Goal: Task Accomplishment & Management: Complete application form

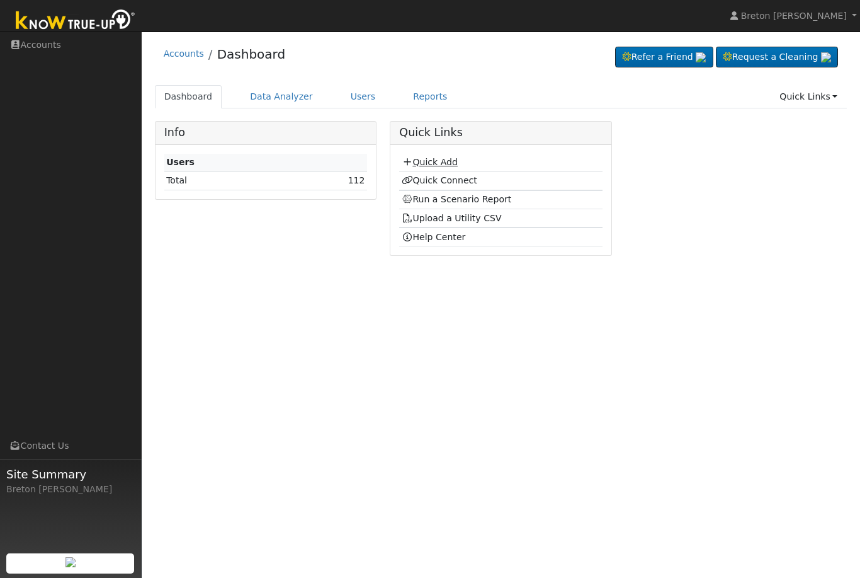
click at [443, 161] on link "Quick Add" at bounding box center [430, 162] width 56 height 10
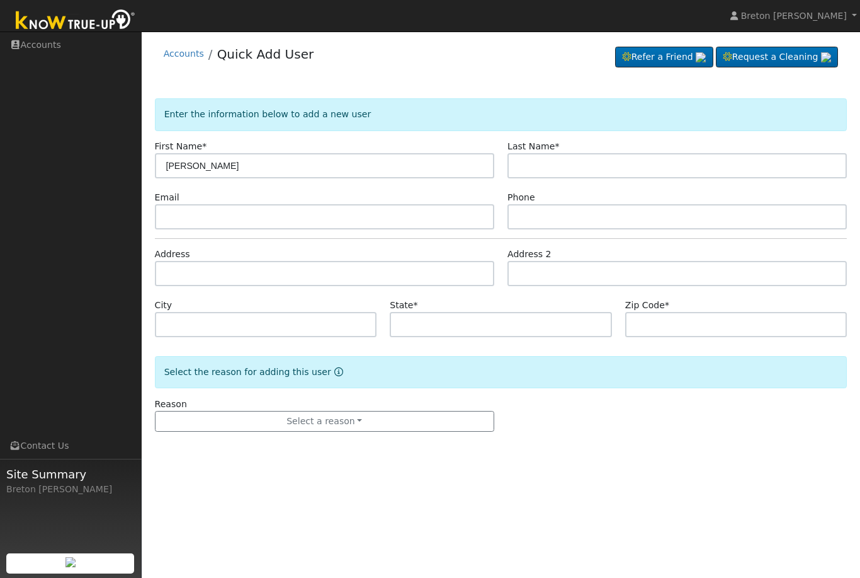
type input "Roberto"
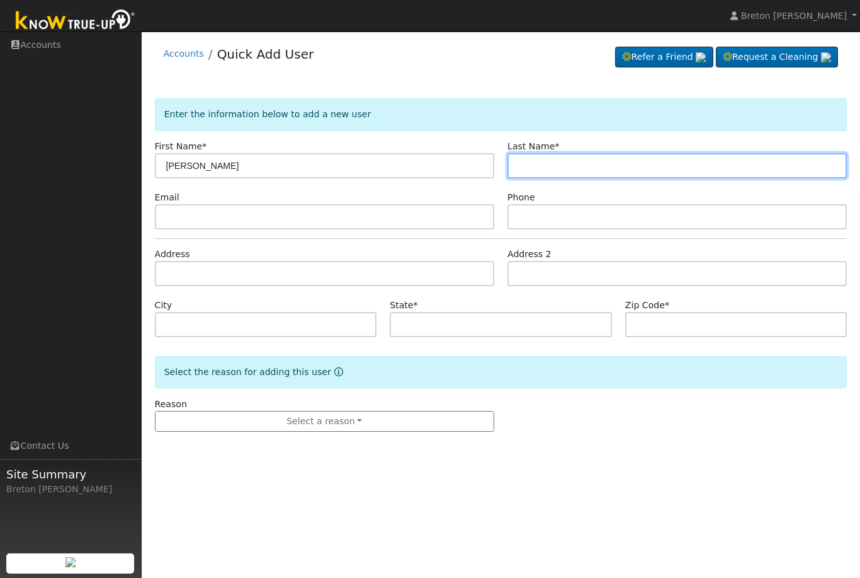
click at [546, 169] on input "text" at bounding box center [678, 165] width 340 height 25
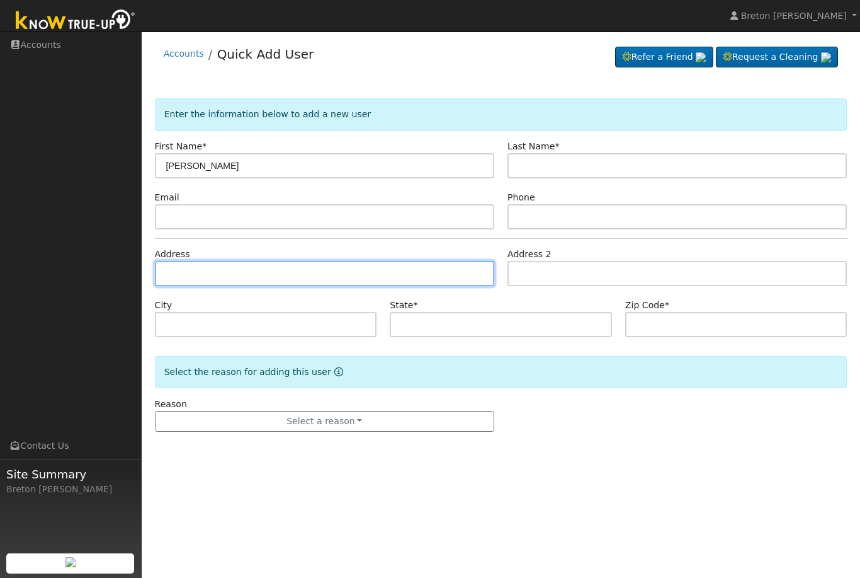
click at [205, 277] on input "text" at bounding box center [325, 273] width 340 height 25
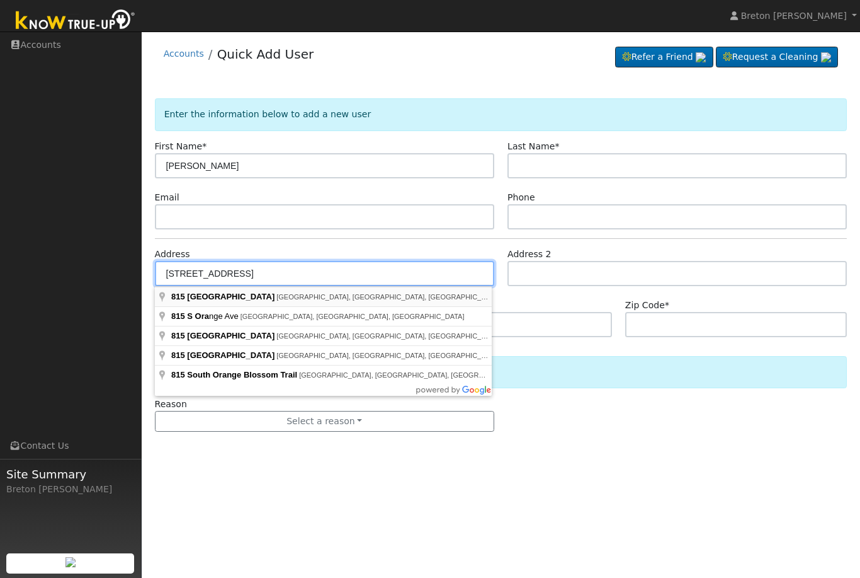
type input "815 South Orange Avenue"
type input "Fresno"
type input "CA"
type input "93702"
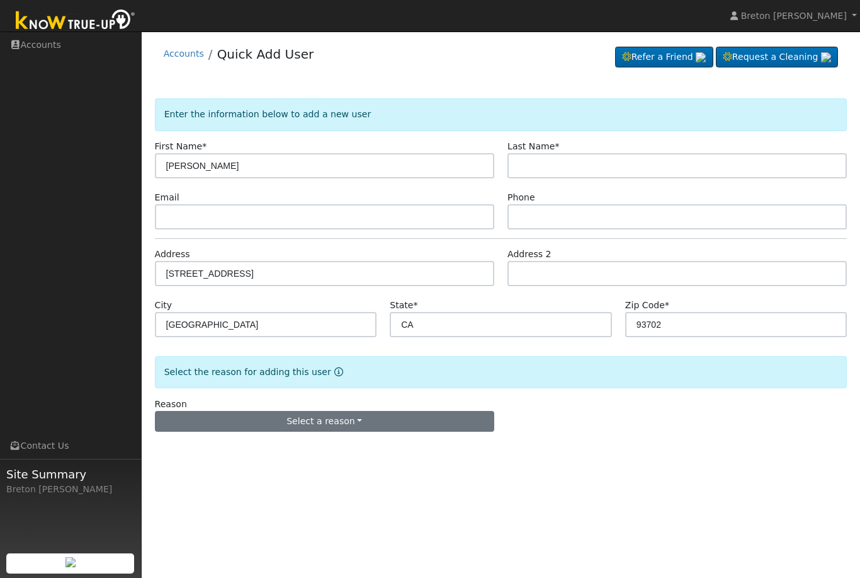
click at [268, 420] on button "Select a reason" at bounding box center [325, 421] width 340 height 21
click at [187, 448] on link "New lead" at bounding box center [225, 447] width 139 height 18
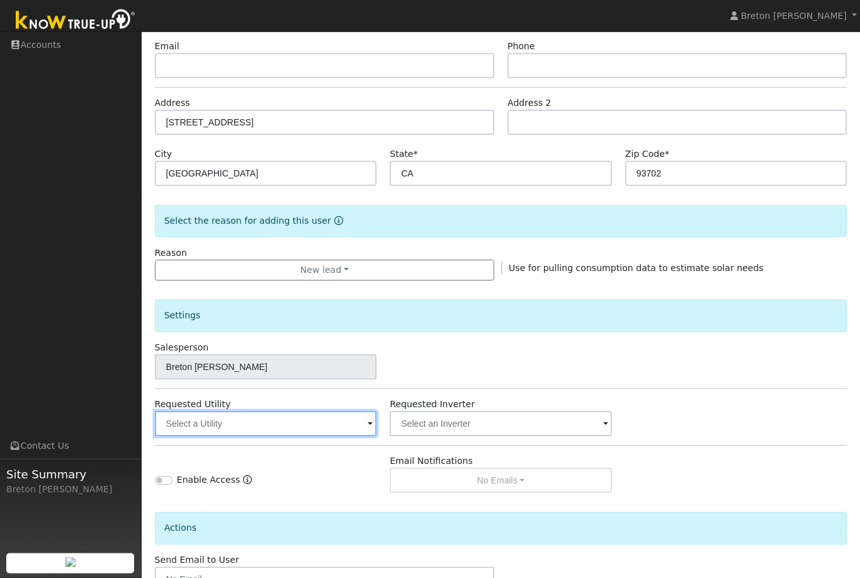
click at [328, 425] on input "text" at bounding box center [266, 423] width 222 height 25
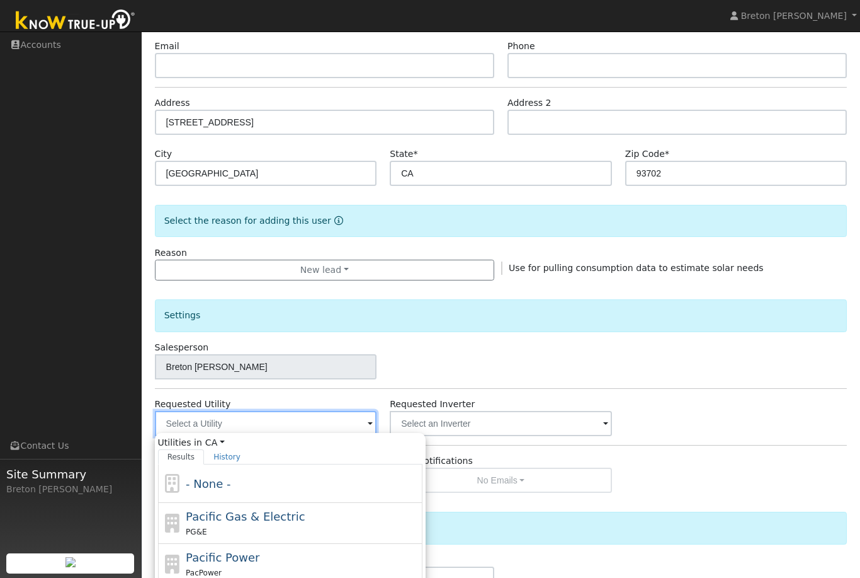
scroll to position [151, 0]
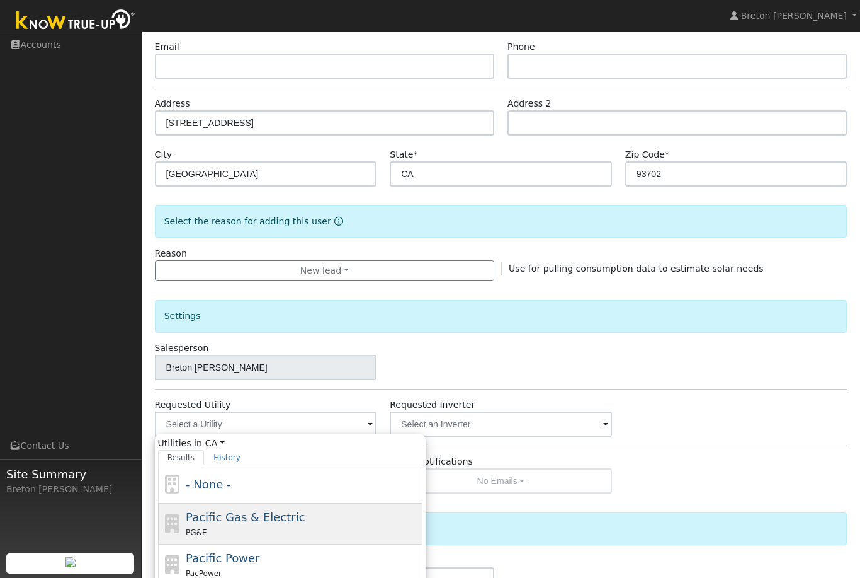
click at [262, 518] on span "Pacific Gas & Electric" at bounding box center [245, 516] width 119 height 13
type input "Pacific Gas & Electric"
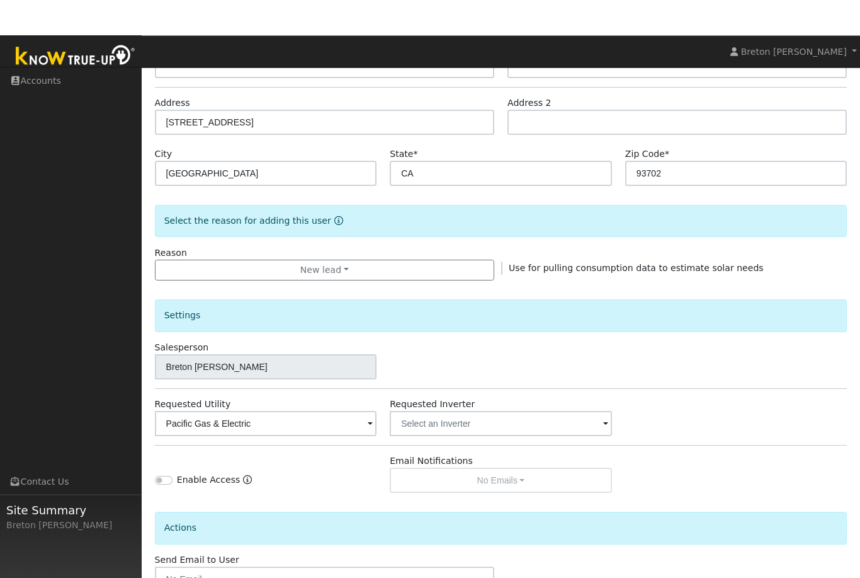
scroll to position [195, 0]
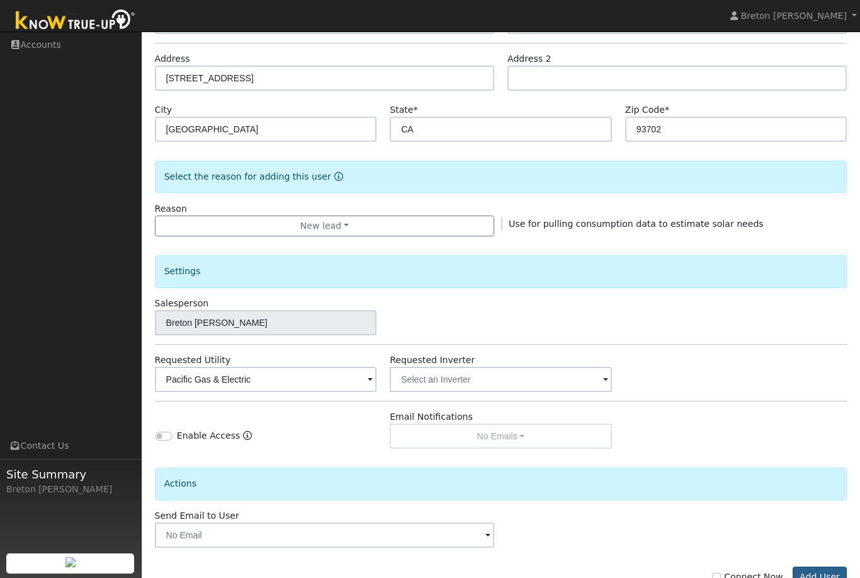
click at [830, 575] on button "Add User" at bounding box center [820, 576] width 55 height 21
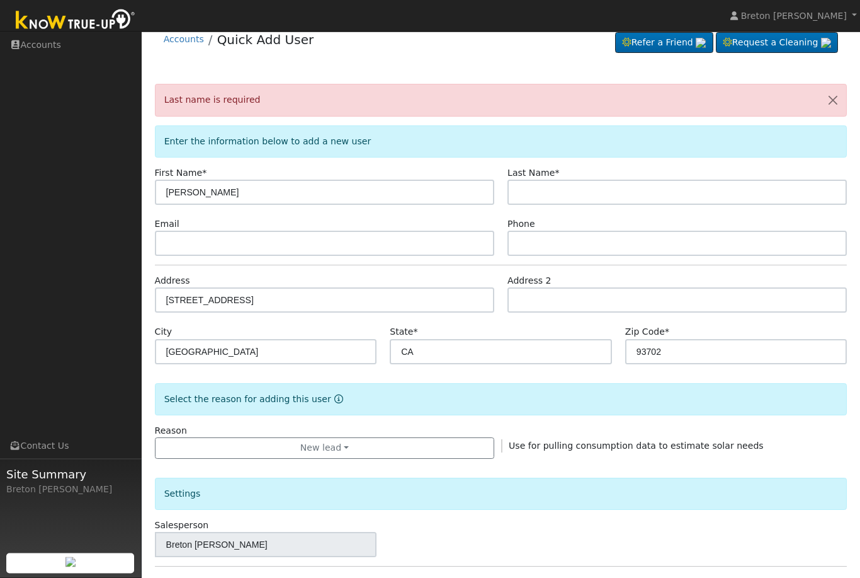
scroll to position [0, 0]
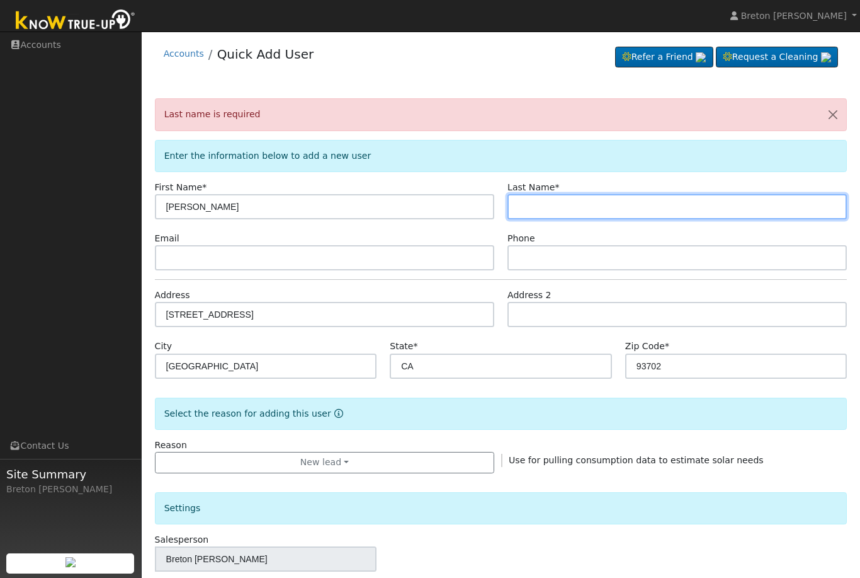
click at [547, 202] on input "text" at bounding box center [678, 206] width 340 height 25
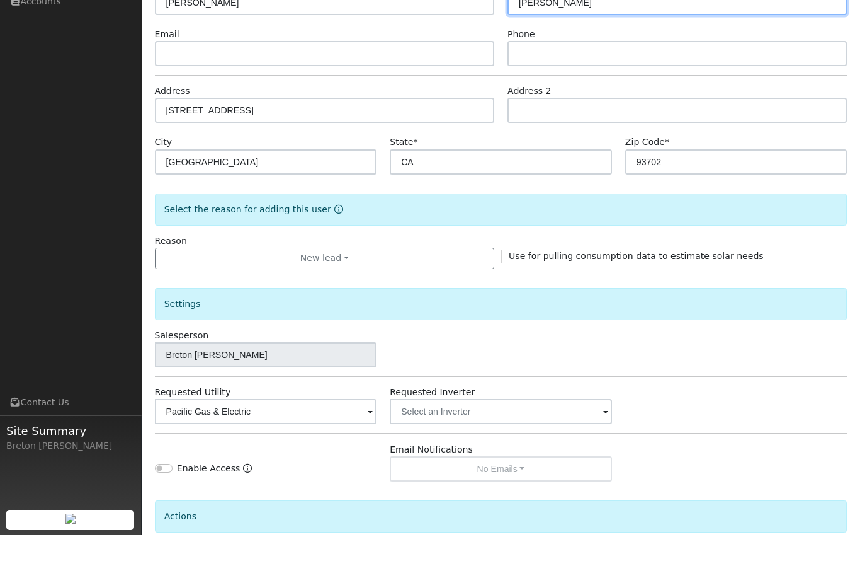
scroll to position [277, 0]
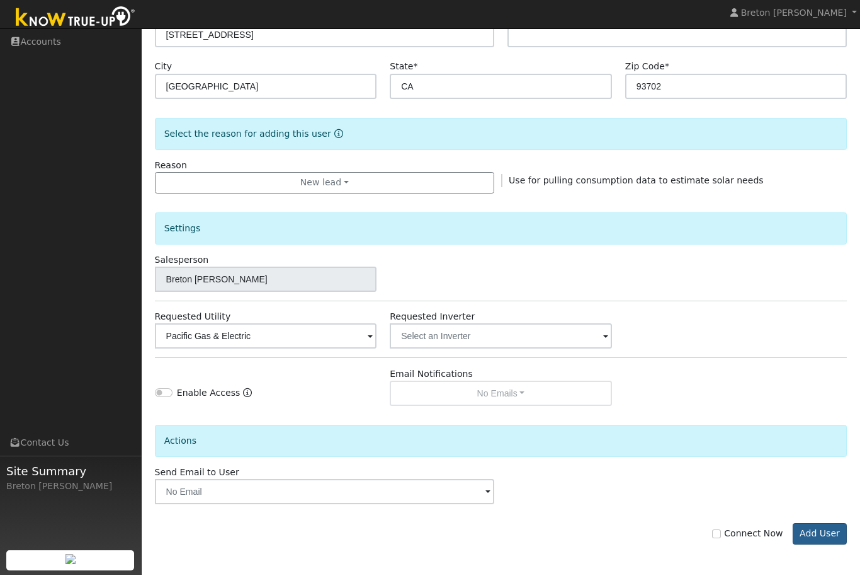
type input "Hernandez"
click at [823, 538] on button "Add User" at bounding box center [820, 536] width 55 height 21
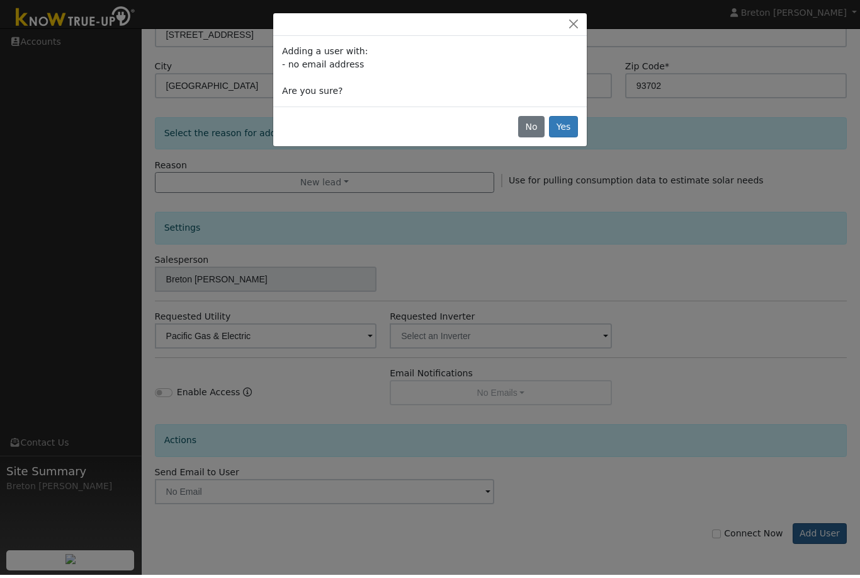
scroll to position [195, 0]
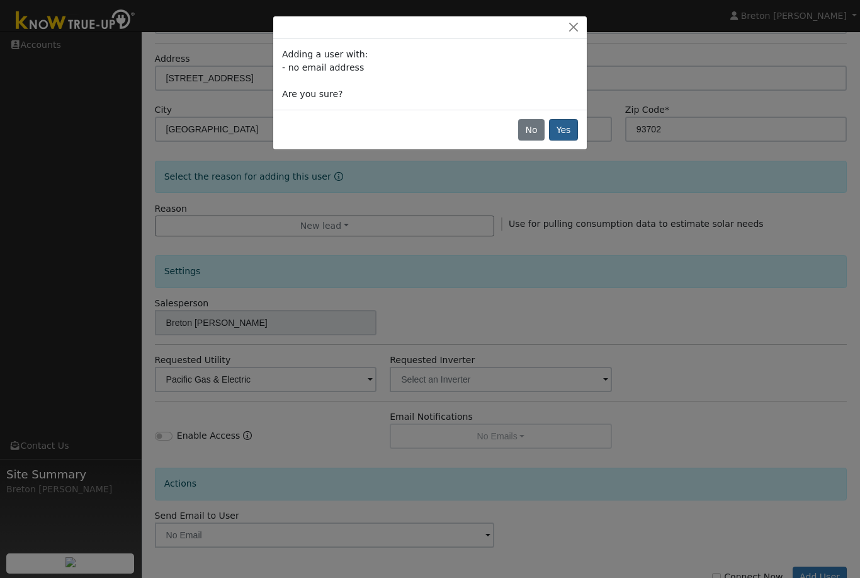
click at [567, 134] on button "Yes" at bounding box center [563, 129] width 29 height 21
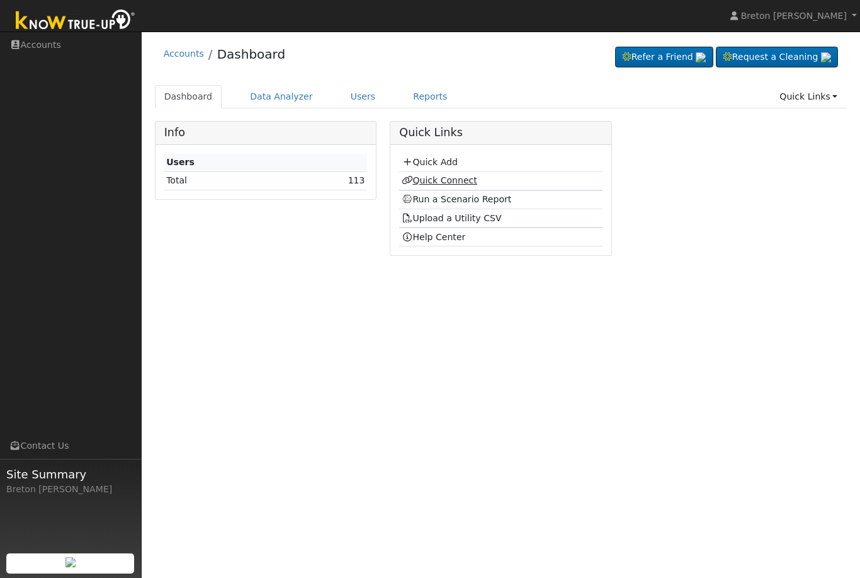
click at [456, 175] on link "Quick Connect" at bounding box center [440, 180] width 76 height 10
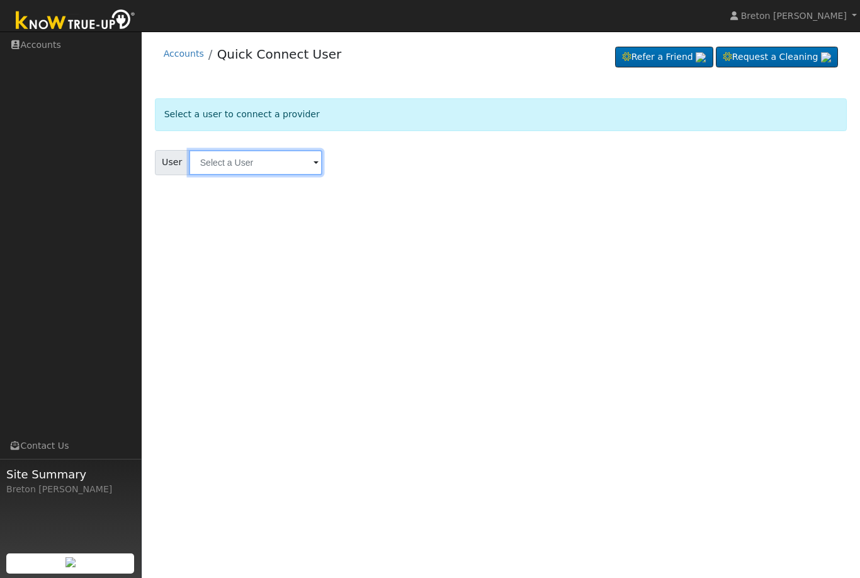
click at [222, 171] on input "text" at bounding box center [256, 162] width 134 height 25
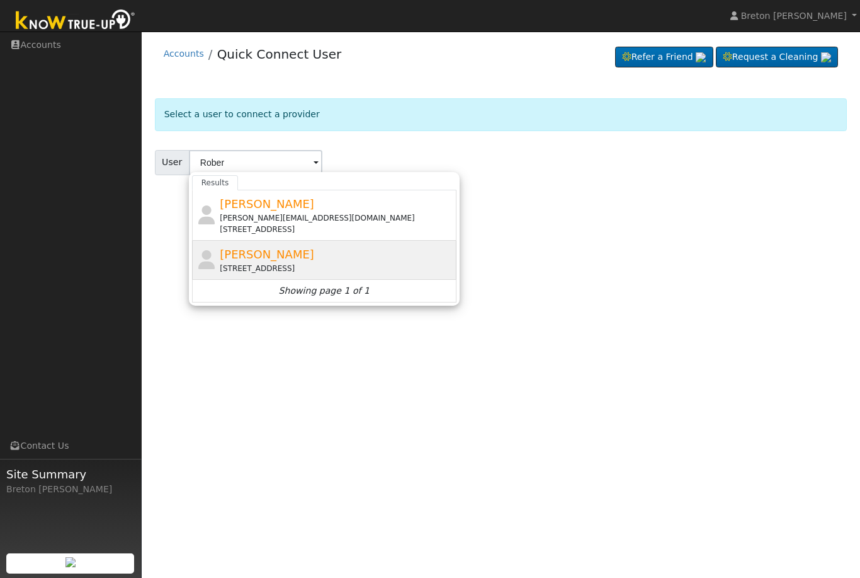
click at [283, 257] on span "[PERSON_NAME]" at bounding box center [267, 254] width 94 height 13
type input "[PERSON_NAME]"
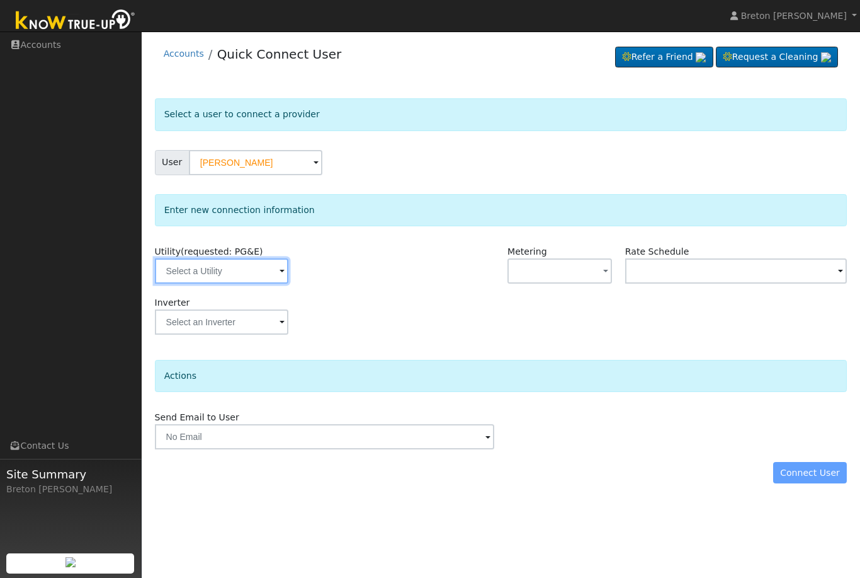
click at [236, 260] on input "text" at bounding box center [222, 270] width 134 height 25
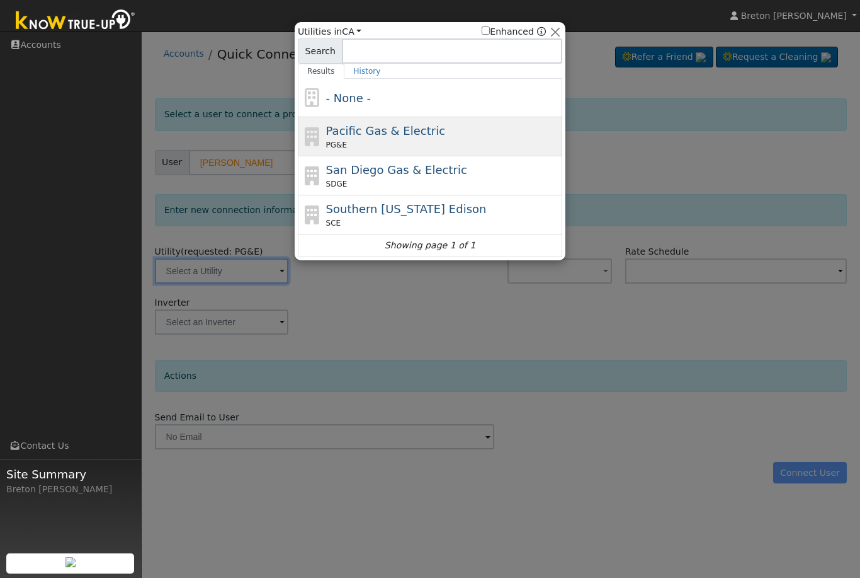
click at [365, 137] on span "Pacific Gas & Electric" at bounding box center [385, 130] width 119 height 13
type input "PG&E"
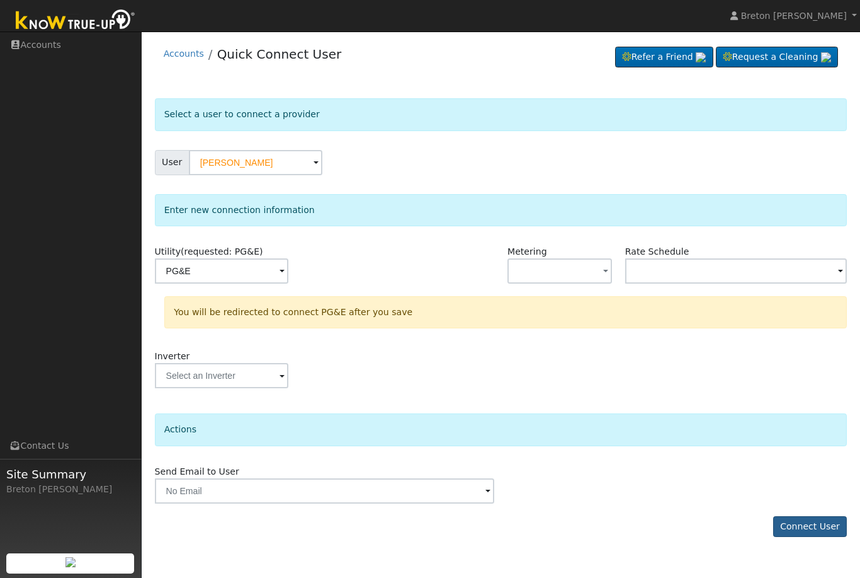
click at [816, 523] on button "Connect User" at bounding box center [811, 526] width 74 height 21
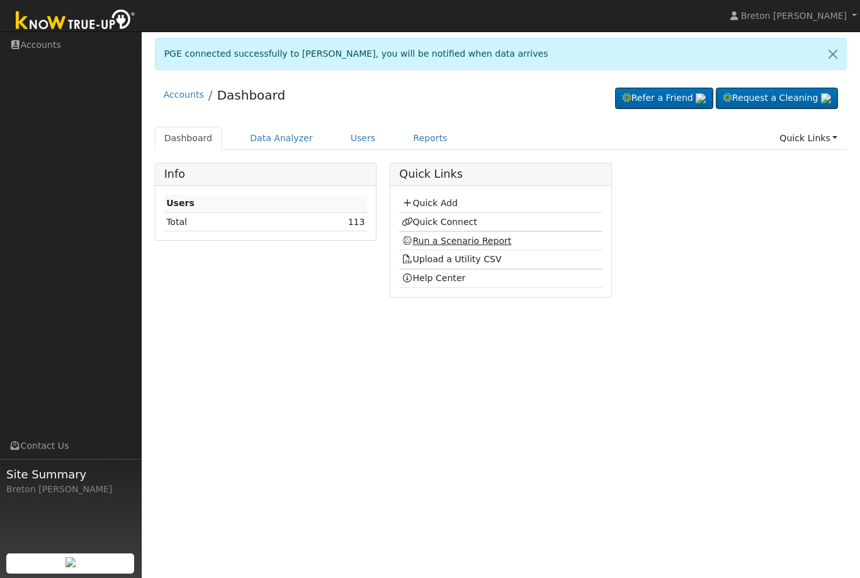
click at [461, 237] on link "Run a Scenario Report" at bounding box center [457, 241] width 110 height 10
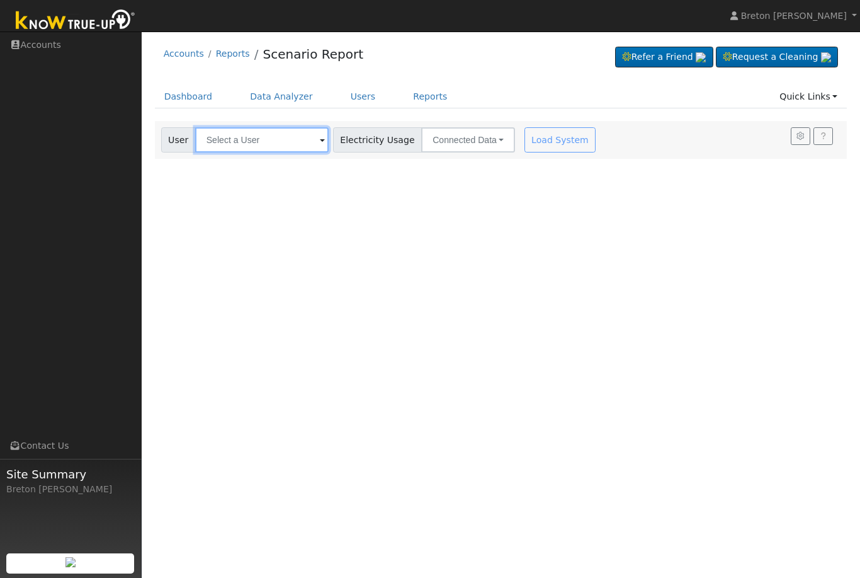
click at [261, 149] on input "text" at bounding box center [262, 139] width 134 height 25
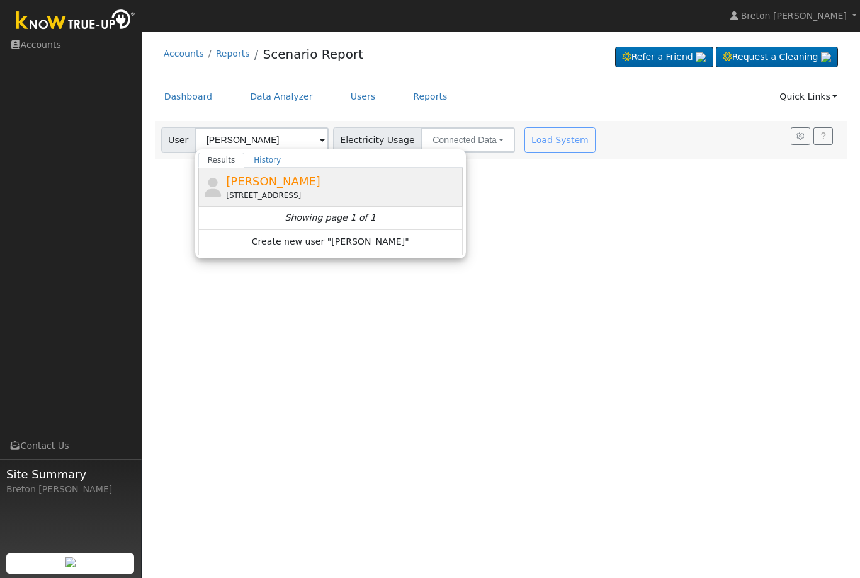
click at [275, 189] on div "[PERSON_NAME] [STREET_ADDRESS]" at bounding box center [343, 187] width 234 height 28
type input "[PERSON_NAME]"
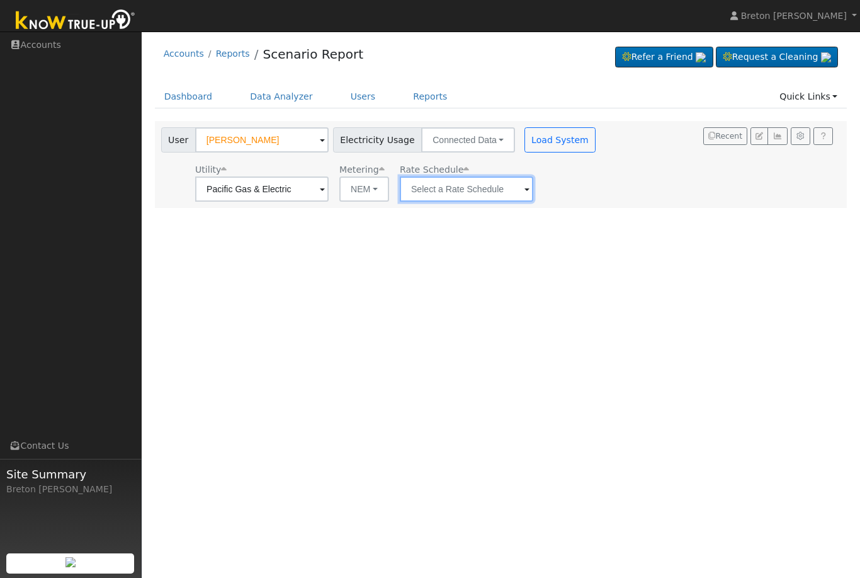
click at [329, 193] on input "text" at bounding box center [262, 188] width 134 height 25
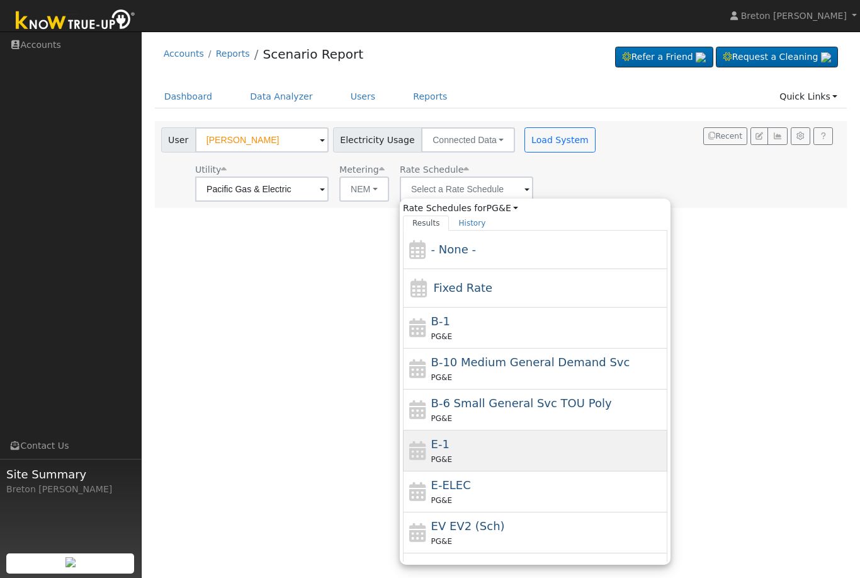
click at [446, 450] on div "E-1 PG&E" at bounding box center [548, 450] width 234 height 30
type input "E-1"
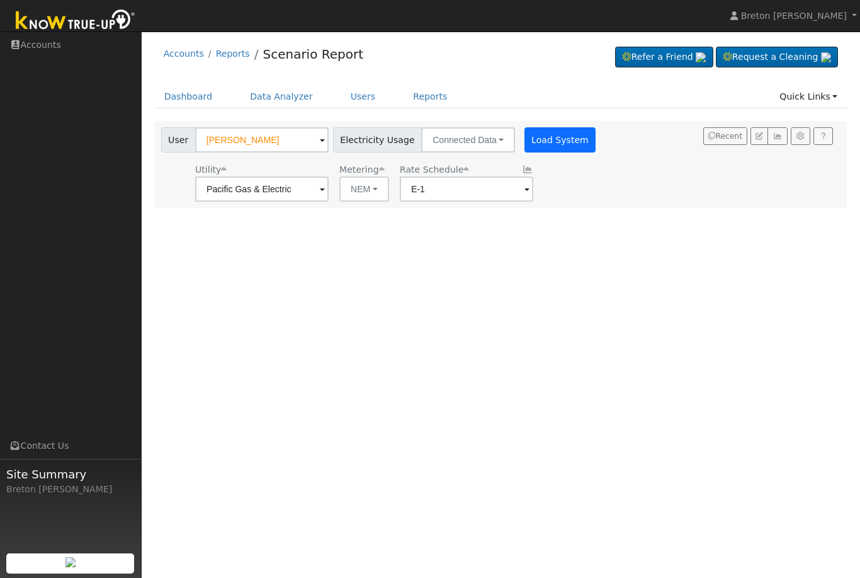
click at [529, 137] on button "Load System" at bounding box center [561, 139] width 72 height 25
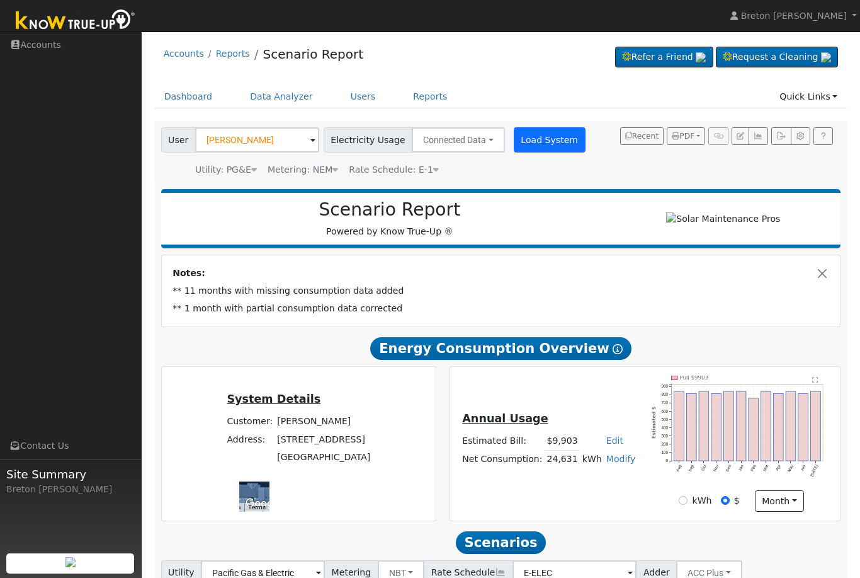
click at [539, 139] on button "Load System" at bounding box center [550, 139] width 72 height 25
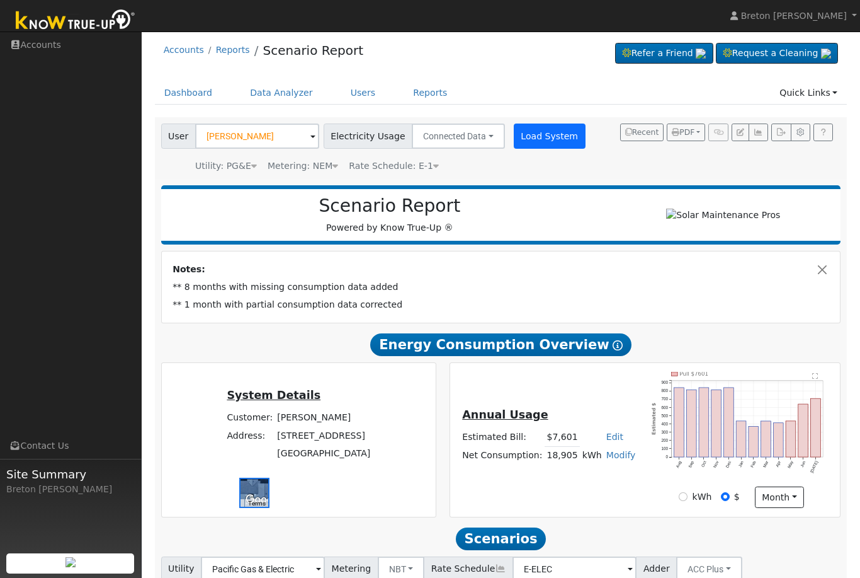
scroll to position [4, 0]
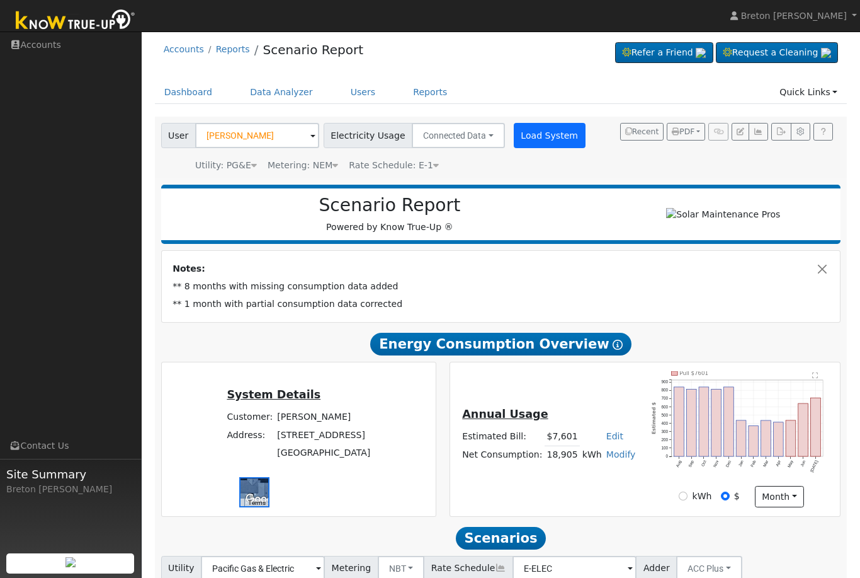
click at [532, 137] on button "Load System" at bounding box center [550, 135] width 72 height 25
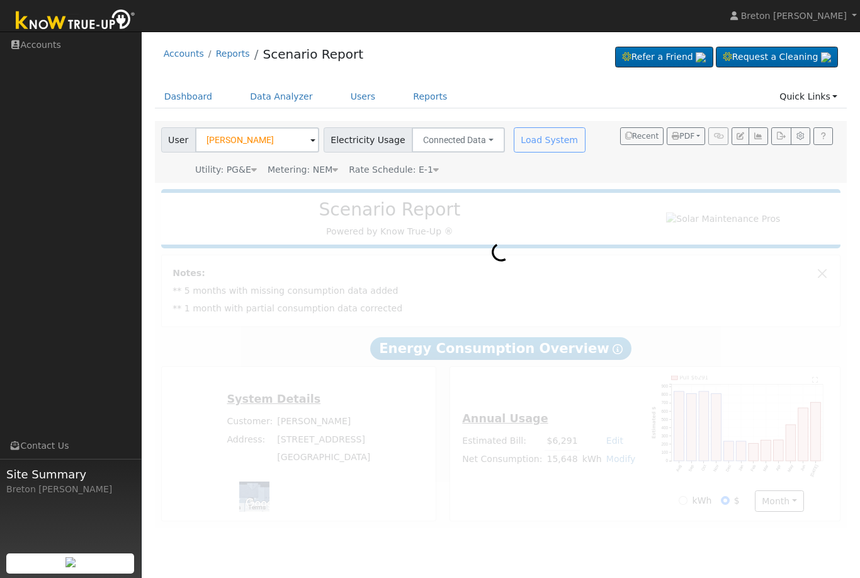
scroll to position [0, 0]
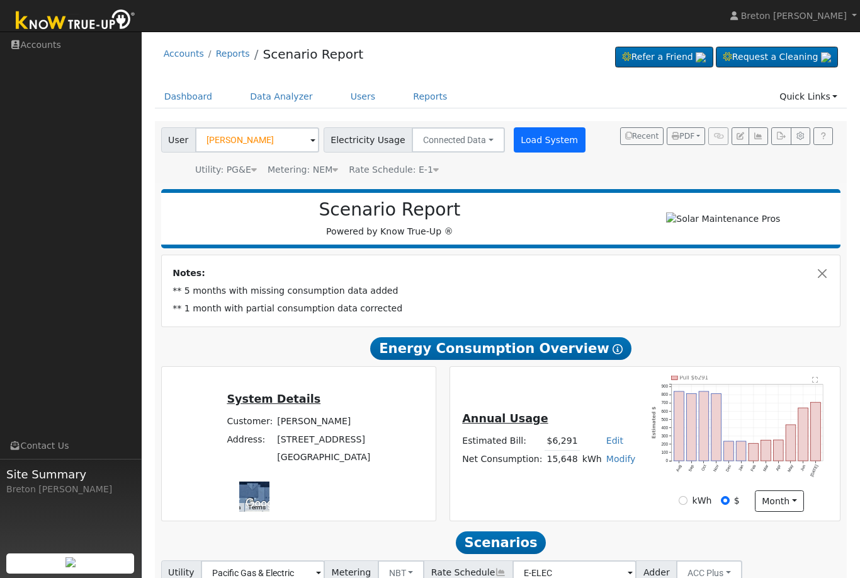
click at [537, 137] on button "Load System" at bounding box center [550, 139] width 72 height 25
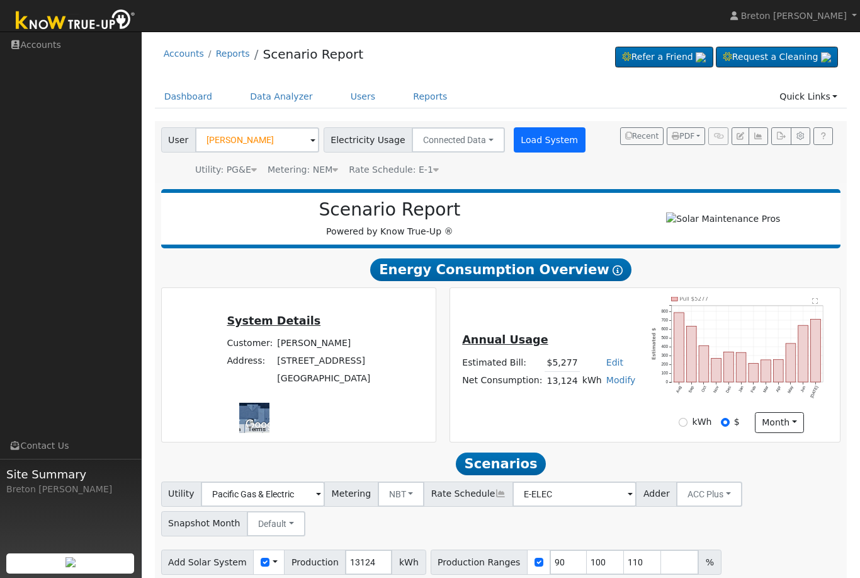
click at [532, 139] on button "Load System" at bounding box center [550, 139] width 72 height 25
click at [534, 141] on button "Load System" at bounding box center [550, 139] width 72 height 25
click at [535, 139] on button "Load System" at bounding box center [550, 139] width 72 height 25
